Goal: Connect with others: Connect with others

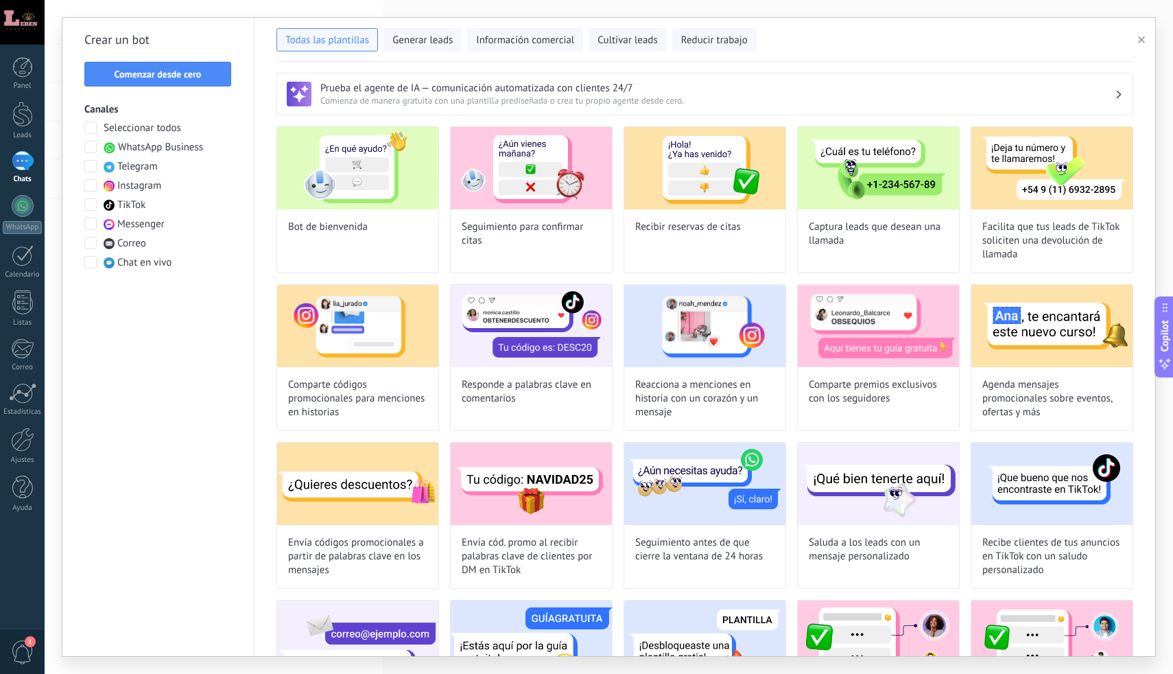
scroll to position [403, 0]
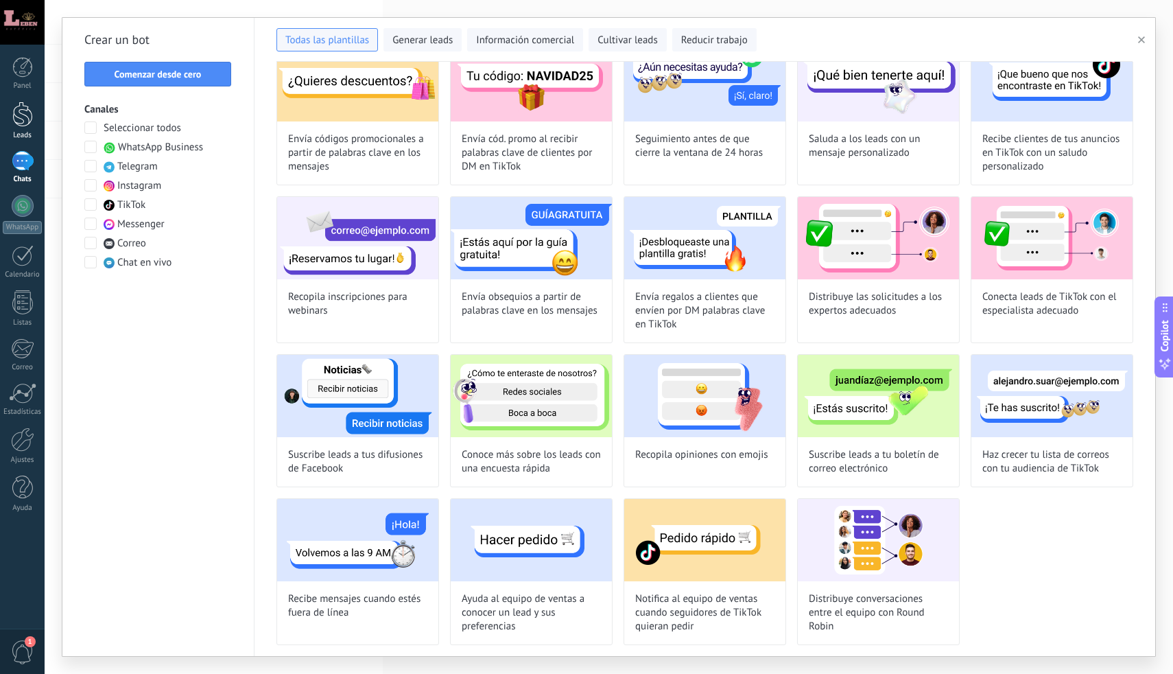
click at [21, 116] on div at bounding box center [22, 114] width 21 height 25
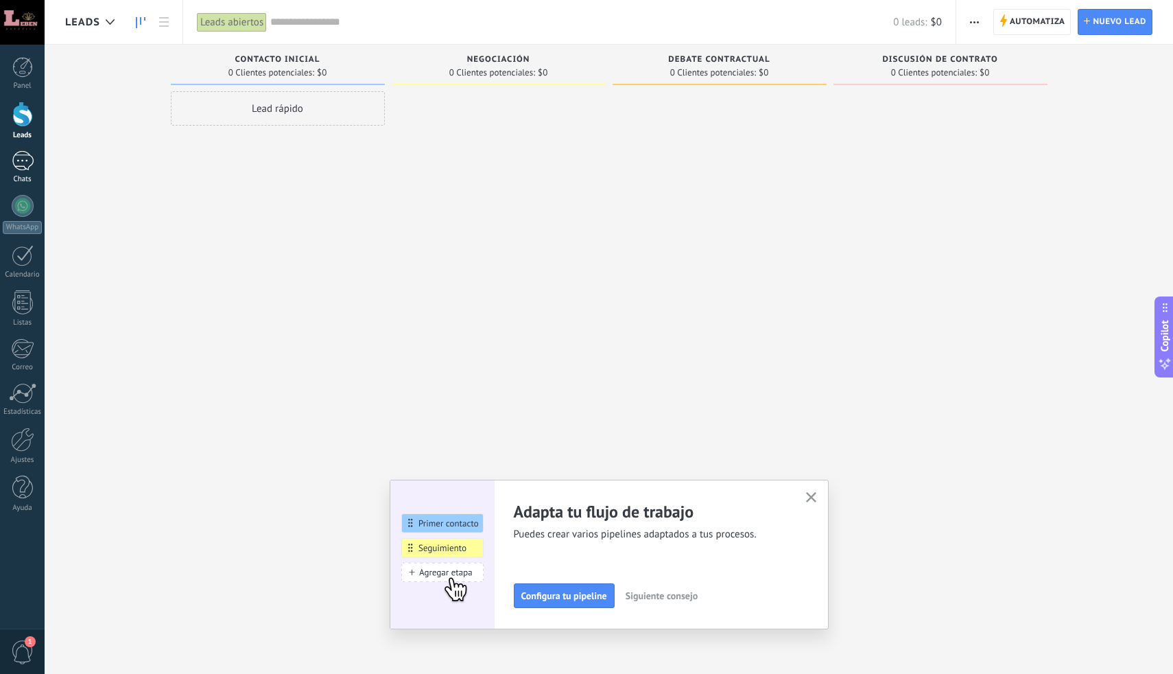
click at [22, 159] on div at bounding box center [23, 161] width 22 height 20
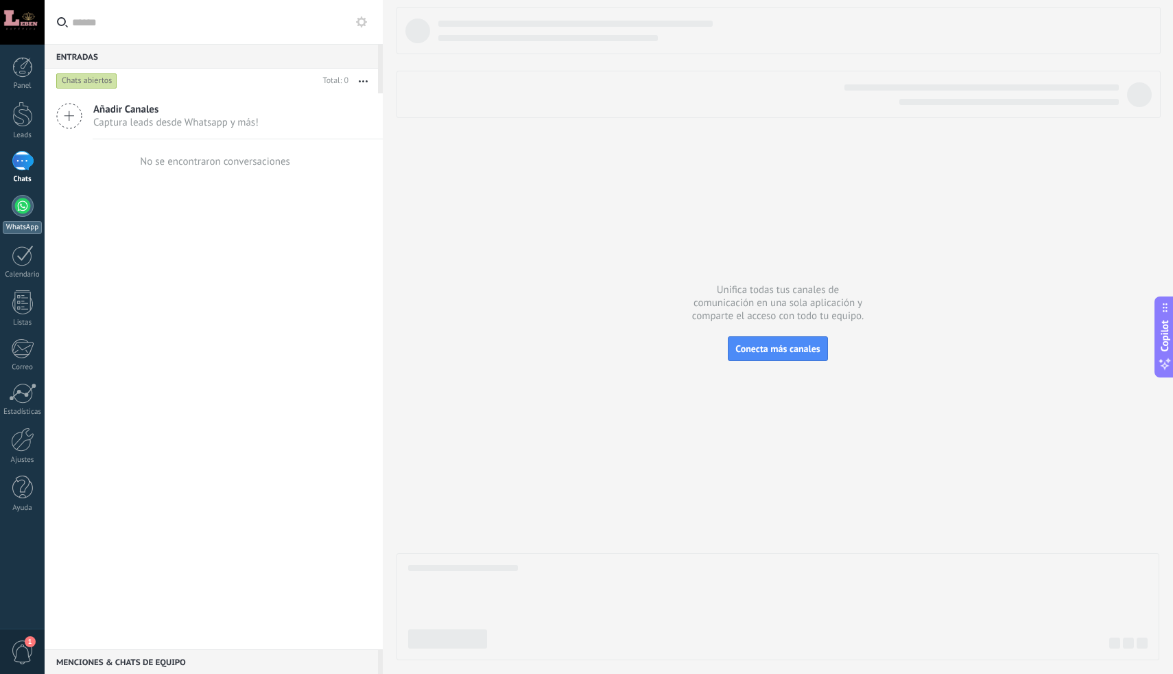
click at [21, 208] on div at bounding box center [23, 206] width 22 height 22
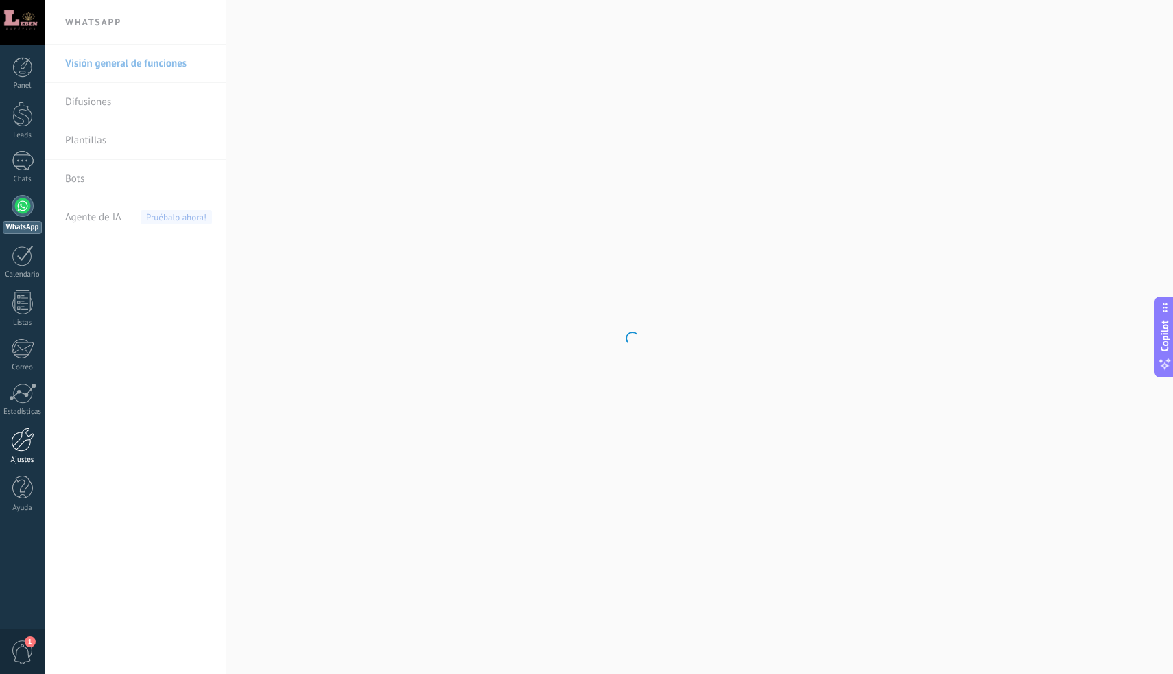
click at [24, 436] on div at bounding box center [22, 439] width 23 height 24
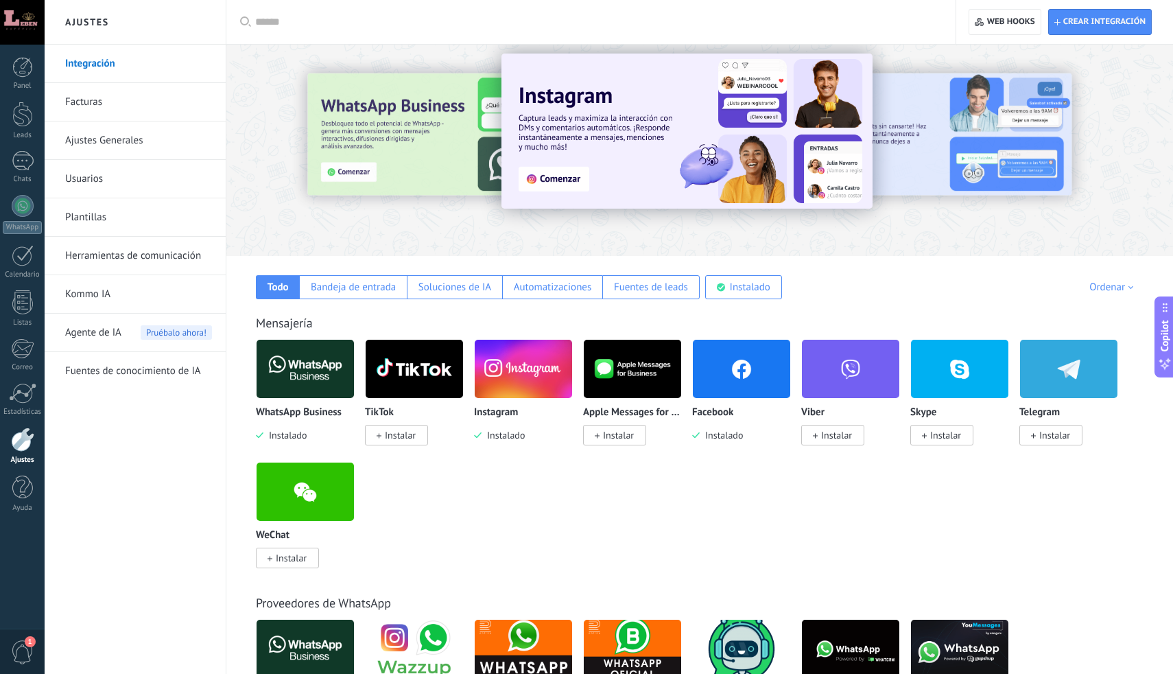
scroll to position [16, 0]
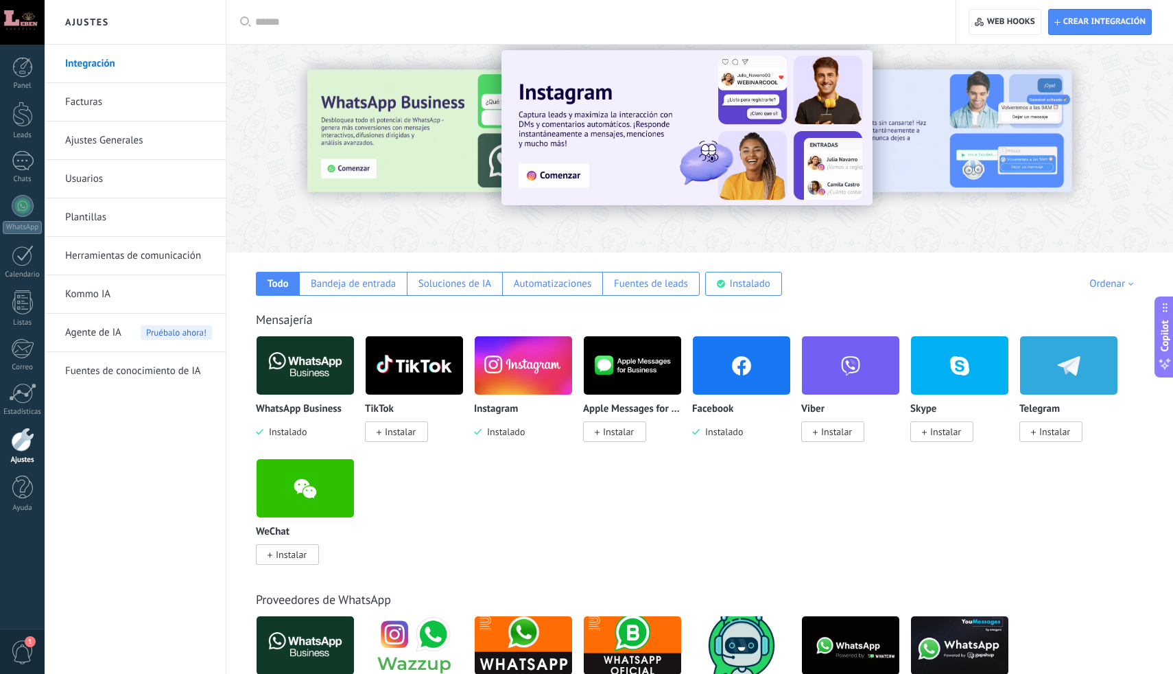
click at [532, 366] on img at bounding box center [523, 365] width 97 height 67
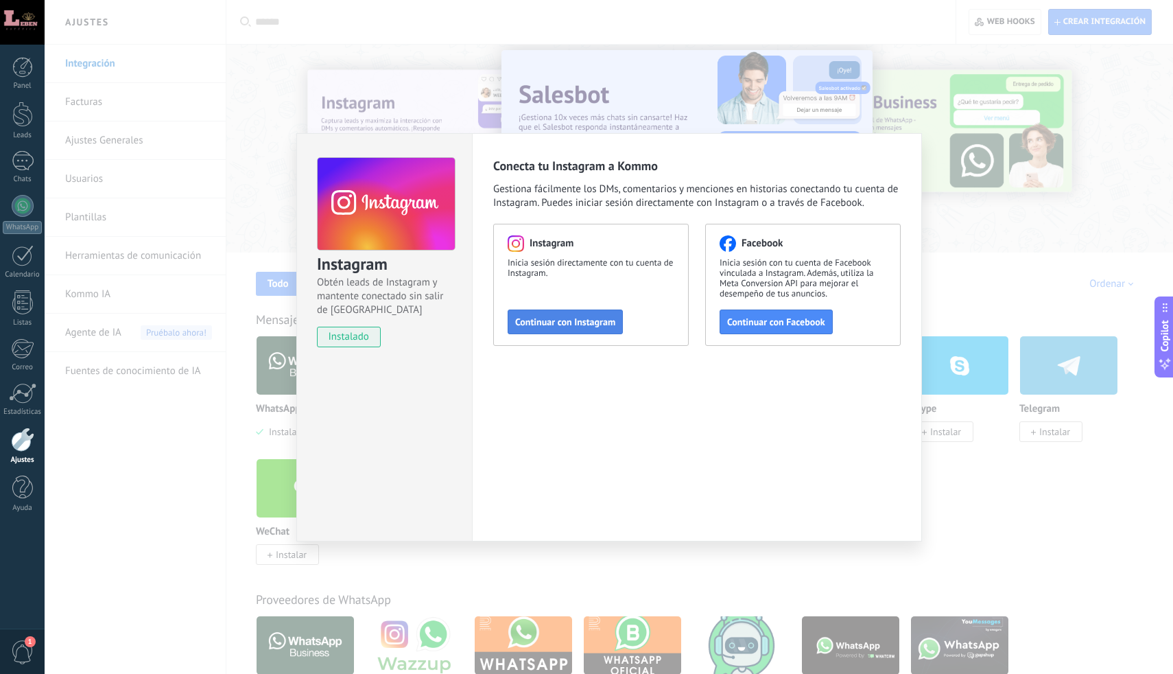
click at [580, 321] on span "Continuar con Instagram" at bounding box center [565, 322] width 100 height 10
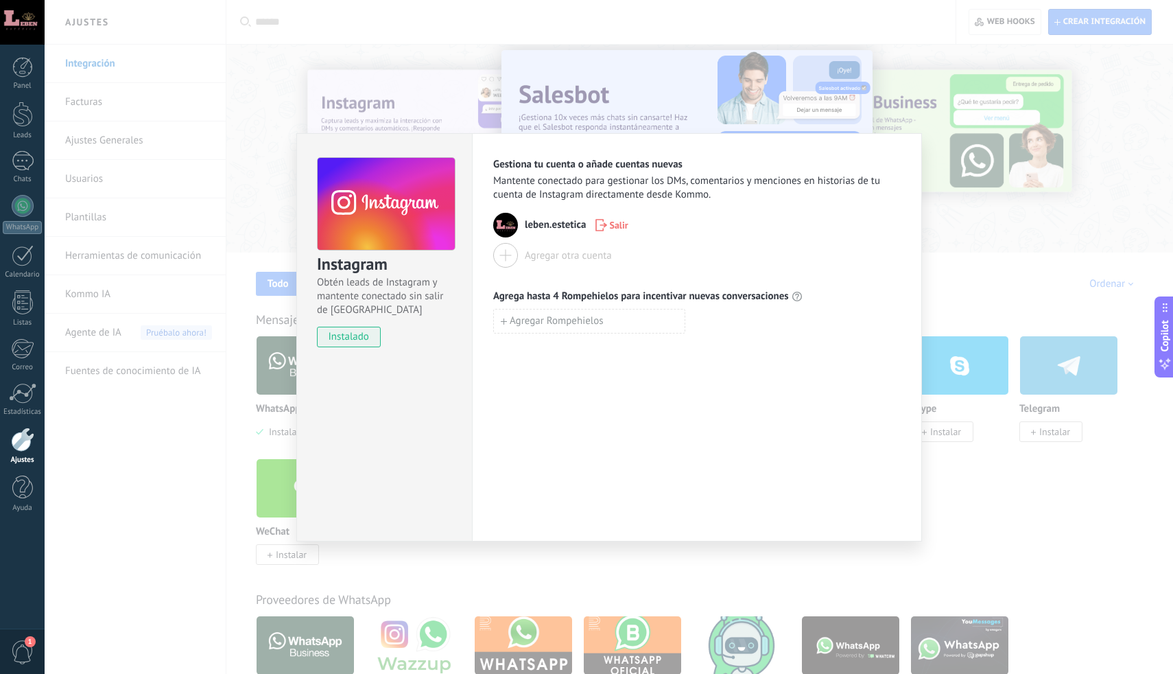
click at [427, 411] on div "Instagram Obtén leads de Instagram y mantente conectado sin salir de Kommo inst…" at bounding box center [384, 337] width 176 height 408
click at [234, 126] on div "Instagram Obtén leads de Instagram y mantente conectado sin salir de Kommo inst…" at bounding box center [609, 337] width 1129 height 674
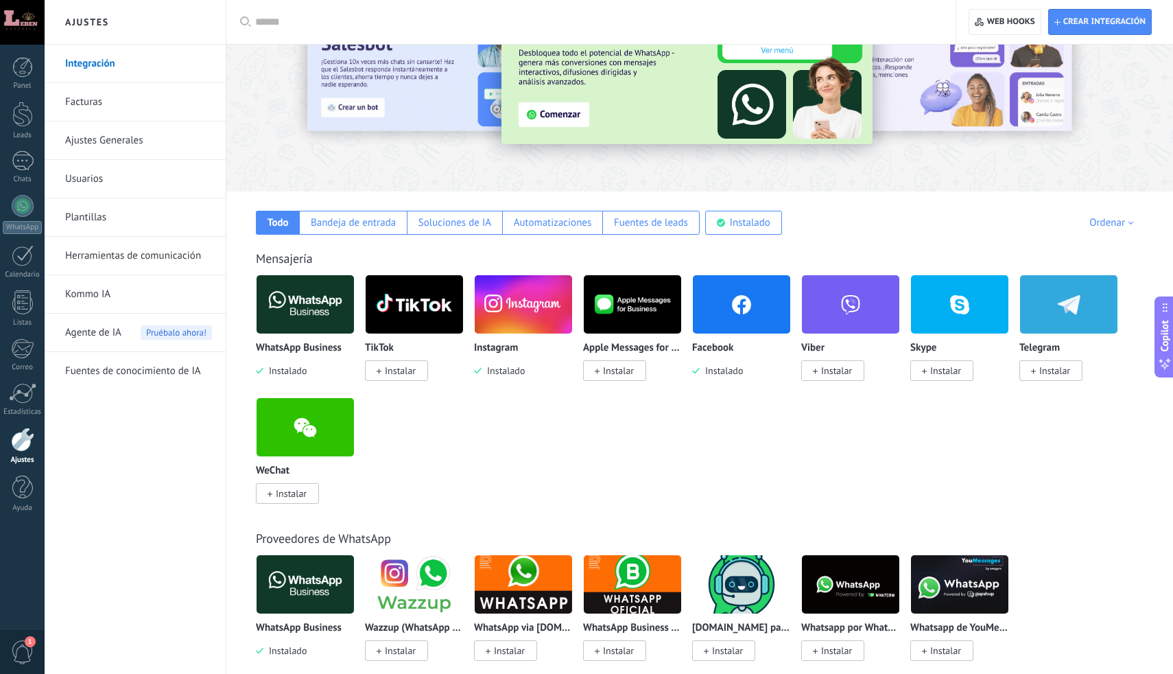
scroll to position [0, 0]
